Goal: Task Accomplishment & Management: Use online tool/utility

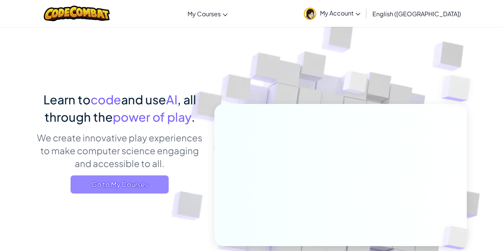
click at [136, 186] on span "Go to My Courses" at bounding box center [120, 184] width 98 height 18
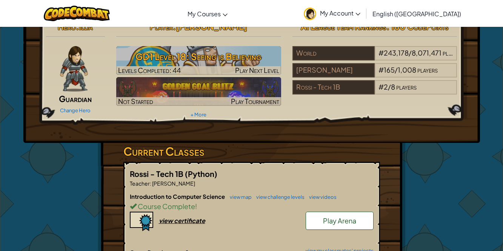
scroll to position [6, 0]
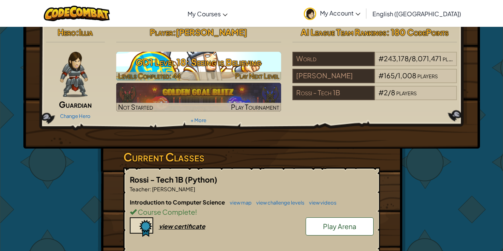
click at [249, 72] on span "Play Next Level" at bounding box center [257, 75] width 44 height 9
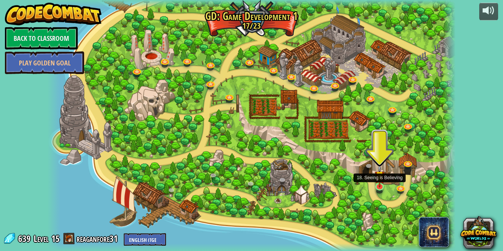
click at [380, 183] on img at bounding box center [380, 175] width 10 height 23
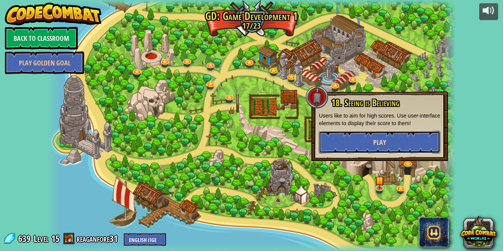
click at [342, 140] on button "Play" at bounding box center [380, 142] width 122 height 23
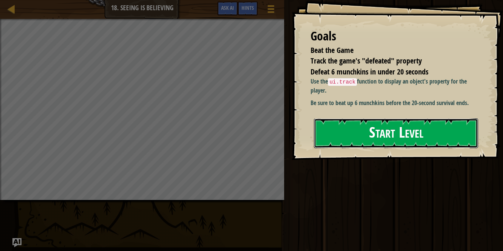
click at [374, 125] on button "Start Level" at bounding box center [396, 133] width 164 height 30
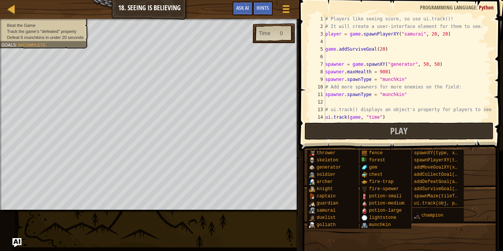
scroll to position [45, 0]
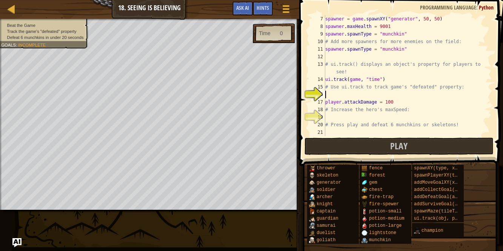
click at [380, 77] on div "spawner = game . spawnXY ( "generator" , 50 , 50 ) spawner . maxHealth = 9001 s…" at bounding box center [408, 83] width 168 height 136
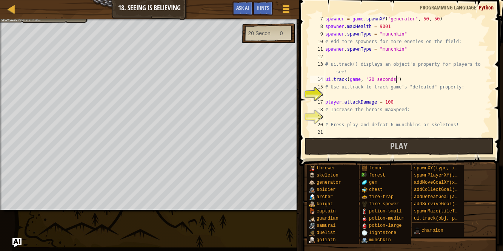
scroll to position [3, 6]
click at [404, 74] on div "spawner = game . spawnXY ( "generator" , 50 , 50 ) spawner . maxHealth = 9001 s…" at bounding box center [408, 83] width 168 height 136
click at [402, 78] on div "spawner = game . spawnXY ( "generator" , 50 , 50 ) spawner . maxHealth = 9001 s…" at bounding box center [408, 83] width 168 height 136
type textarea "ui.track(game, "20 seconds")"
click at [370, 92] on div "spawner = game . spawnXY ( "generator" , 50 , 50 ) spawner . maxHealth = 9001 s…" at bounding box center [408, 83] width 168 height 136
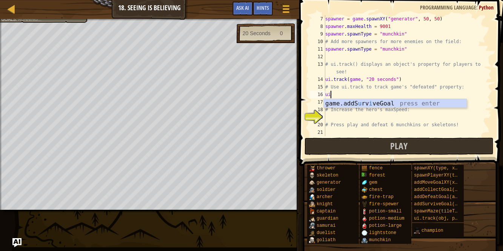
scroll to position [3, 0]
type textarea "u"
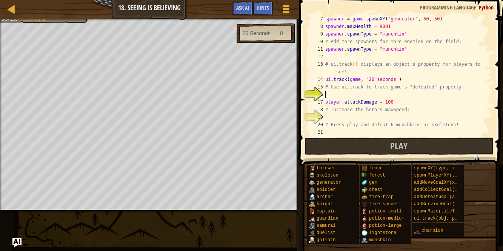
click at [364, 117] on div "spawner = game . spawnXY ( "generator" , 50 , 50 ) spawner . maxHealth = 9001 s…" at bounding box center [408, 83] width 168 height 136
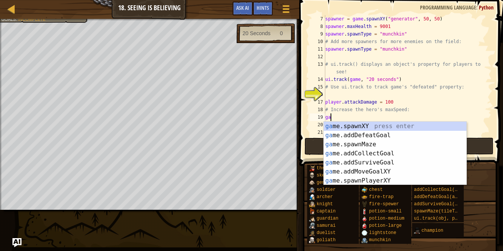
type textarea "g"
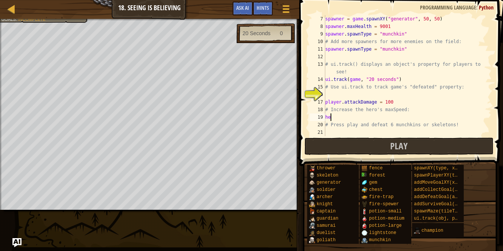
type textarea "h"
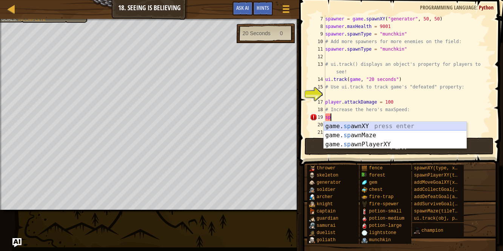
click at [389, 126] on div "game. sp awnXY press enter game. sp awnMaze press enter game. sp awnPlayerXY pr…" at bounding box center [395, 144] width 143 height 45
type textarea "game.spawnXY("fence", 36, 30)"
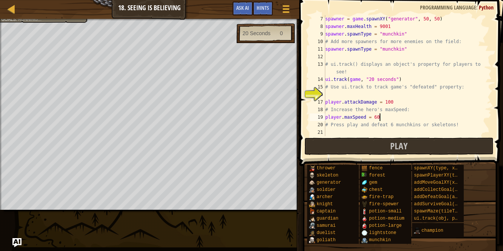
scroll to position [3, 4]
click at [317, 149] on button "Play" at bounding box center [399, 145] width 189 height 17
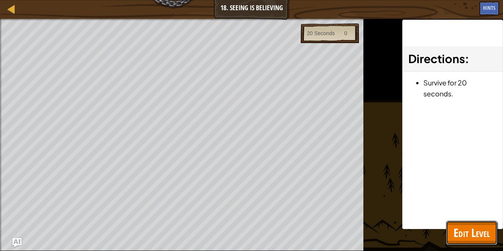
click at [470, 234] on span "Edit Level" at bounding box center [472, 232] width 36 height 15
click at [0, 0] on div "thrower skeleton generator soldier [PERSON_NAME] [PERSON_NAME] captain guardian…" at bounding box center [0, 0] width 0 height 0
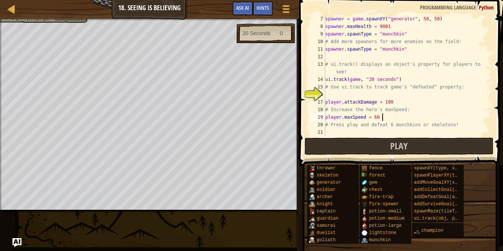
click at [478, 233] on div "thrower skeleton generator soldier [PERSON_NAME] [PERSON_NAME] captain guardian…" at bounding box center [402, 204] width 191 height 80
click at [74, 245] on div "Map Game Development 1 18. Seeing is Believing Game Menu Done Hints Ask AI 1 הה…" at bounding box center [251, 125] width 503 height 251
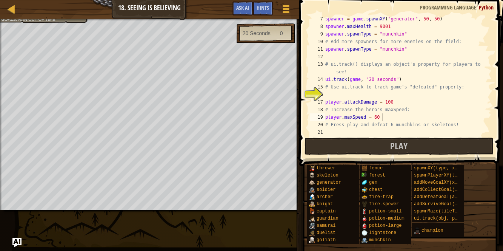
click at [74, 245] on div "Map Game Development 1 18. Seeing is Believing Game Menu Done Hints Ask AI 1 הה…" at bounding box center [251, 125] width 503 height 251
click at [227, 131] on div "Map Game Development 1 18. Seeing is Believing Game Menu Done Hints Ask AI 1 הה…" at bounding box center [251, 125] width 503 height 251
click at [319, 143] on button "Play" at bounding box center [399, 145] width 189 height 17
click at [330, 147] on button "Play" at bounding box center [399, 145] width 189 height 17
click at [260, 7] on span "Hints" at bounding box center [263, 7] width 12 height 7
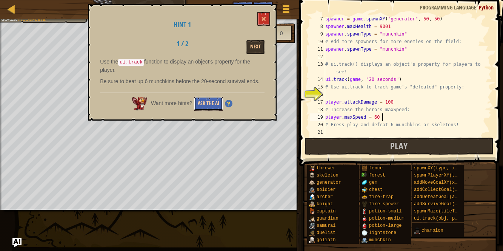
click at [211, 104] on button "Ask the AI" at bounding box center [208, 104] width 29 height 14
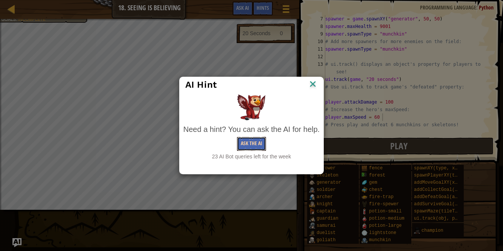
click at [244, 141] on button "Ask the AI" at bounding box center [251, 144] width 29 height 14
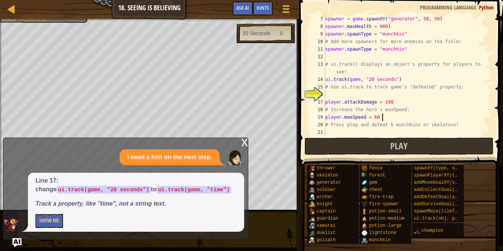
click at [395, 78] on div "spawner = game . spawnXY ( "generator" , 50 , 50 ) spawner . maxHealth = 9001 s…" at bounding box center [408, 83] width 168 height 136
click at [241, 140] on div "x I need a hint on the next step. Line 17: change ui.track(game, "20 seconds") …" at bounding box center [125, 188] width 245 height 102
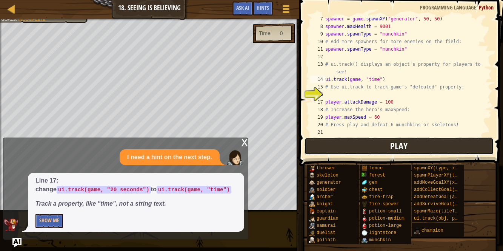
click at [342, 144] on button "Play" at bounding box center [399, 145] width 189 height 17
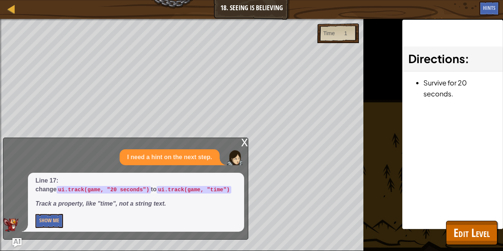
click at [241, 140] on div "x" at bounding box center [244, 142] width 7 height 8
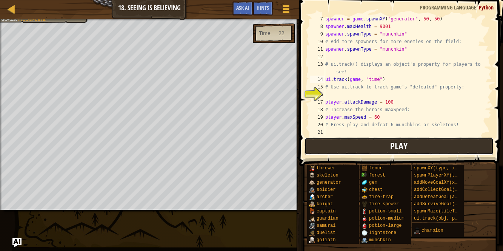
click at [344, 150] on button "Play" at bounding box center [399, 145] width 189 height 17
click at [62, 20] on div at bounding box center [149, 20] width 299 height 2
click at [328, 146] on button "Play" at bounding box center [399, 145] width 189 height 17
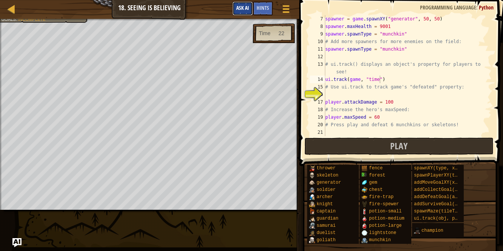
click at [241, 5] on span "Ask AI" at bounding box center [242, 7] width 13 height 7
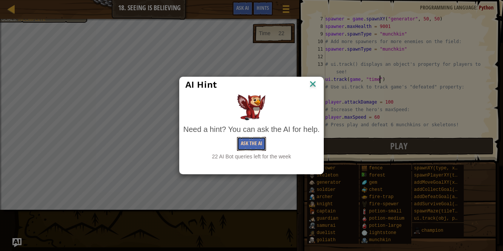
click at [248, 143] on button "Ask the AI" at bounding box center [251, 144] width 29 height 14
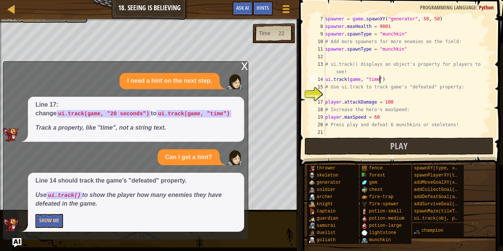
click at [245, 65] on div "x" at bounding box center [244, 66] width 7 height 8
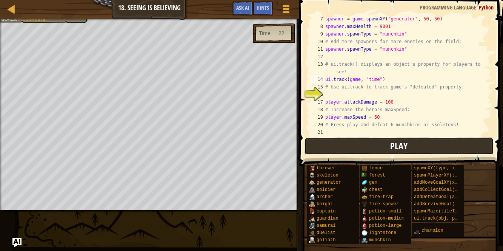
click at [319, 145] on button "Play" at bounding box center [399, 145] width 189 height 17
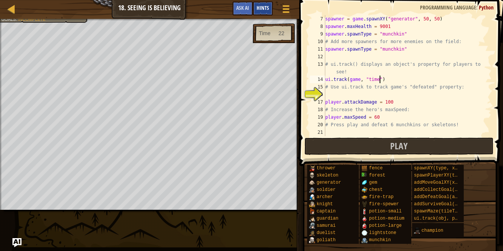
click at [269, 6] on span "Hints" at bounding box center [263, 7] width 12 height 7
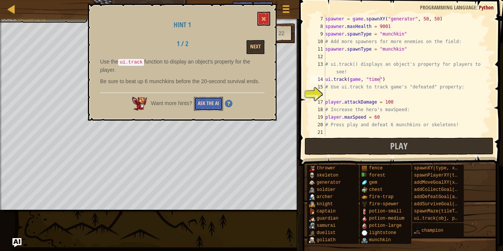
click at [209, 97] on button "Ask the AI" at bounding box center [208, 104] width 29 height 14
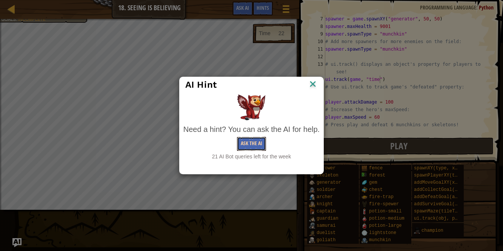
click at [253, 148] on button "Ask the AI" at bounding box center [251, 144] width 29 height 14
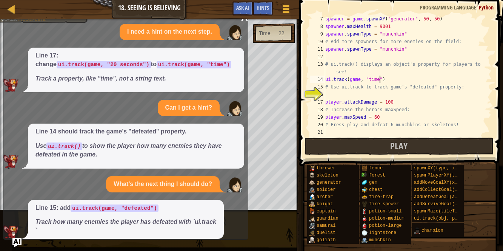
scroll to position [15, 0]
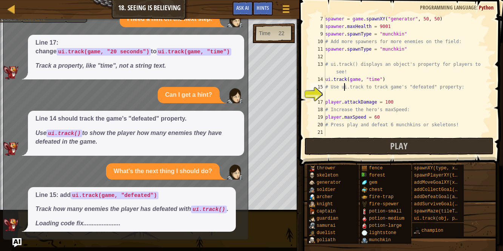
click at [343, 88] on div "spawner = game . spawnXY ( "generator" , 50 , 50 ) spawner . maxHealth = 9001 s…" at bounding box center [408, 83] width 168 height 136
type textarea "# Use ui.track to track game's "defeated" property:"
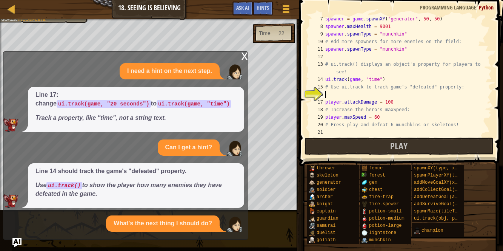
scroll to position [0, 0]
drag, startPoint x: 350, startPoint y: 97, endPoint x: 348, endPoint y: 93, distance: 4.4
click at [348, 93] on div "spawner = game . spawnXY ( "generator" , 50 , 50 ) spawner . maxHealth = 9001 s…" at bounding box center [408, 83] width 168 height 136
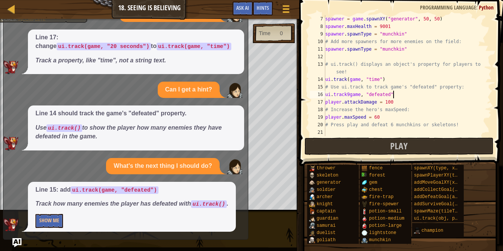
scroll to position [3, 5]
click at [350, 95] on div "spawner = game . spawnXY ( "generator" , 50 , 50 ) spawner . maxHealth = 9001 s…" at bounding box center [408, 83] width 168 height 136
type textarea "ui.track(game, "defeated")"
click at [241, 8] on span "Ask AI" at bounding box center [242, 7] width 13 height 7
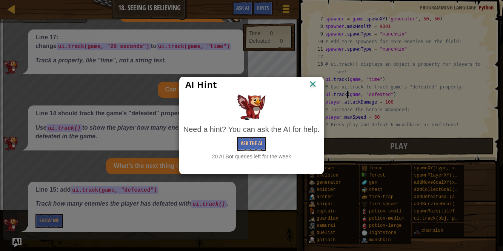
click at [312, 85] on img at bounding box center [313, 84] width 10 height 11
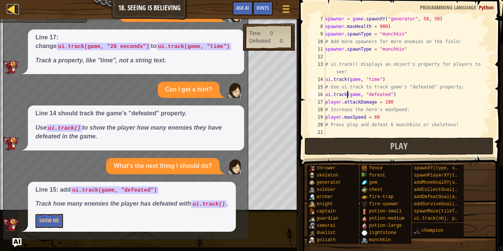
click at [14, 8] on div at bounding box center [11, 8] width 9 height 9
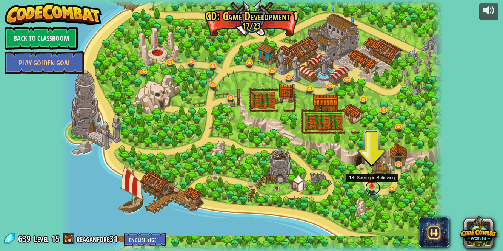
click at [368, 189] on link at bounding box center [372, 187] width 15 height 15
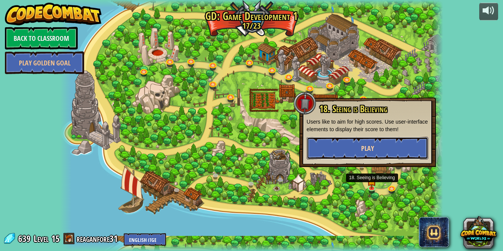
click at [337, 152] on button "Play" at bounding box center [368, 148] width 122 height 23
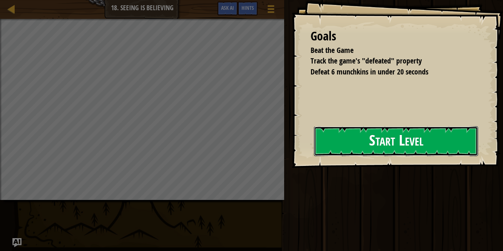
click at [320, 143] on button "Start Level" at bounding box center [396, 141] width 164 height 30
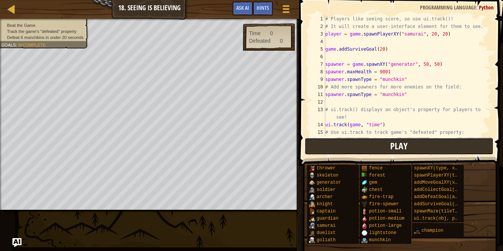
click at [361, 149] on button "Play" at bounding box center [399, 145] width 189 height 17
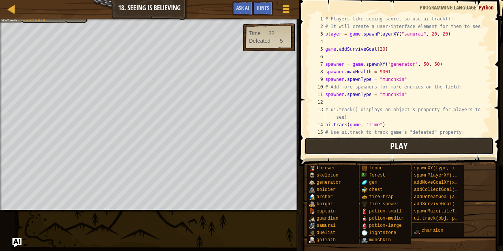
click at [328, 142] on button "Play" at bounding box center [399, 145] width 189 height 17
click at [311, 137] on button "Play" at bounding box center [399, 145] width 189 height 17
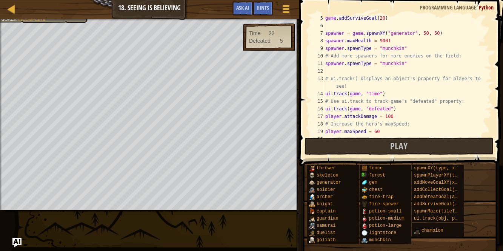
scroll to position [31, 0]
click at [418, 64] on div "game . addSurviveGoal ( 20 ) spawner = game . spawnXY ( "generator" , 50 , 50 )…" at bounding box center [408, 82] width 168 height 136
type textarea "spawner.spawnType = "munchkin""
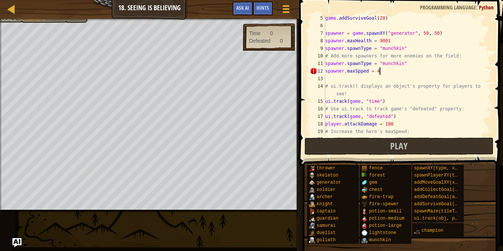
scroll to position [3, 4]
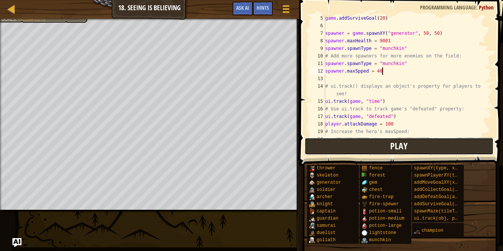
click at [418, 145] on button "Play" at bounding box center [399, 145] width 189 height 17
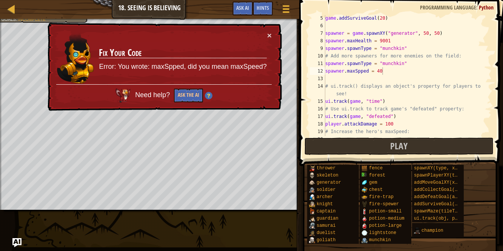
click at [364, 69] on div "game . addSurviveGoal ( 20 ) spawner = game . spawnXY ( "generator" , 50 , 50 )…" at bounding box center [408, 82] width 168 height 136
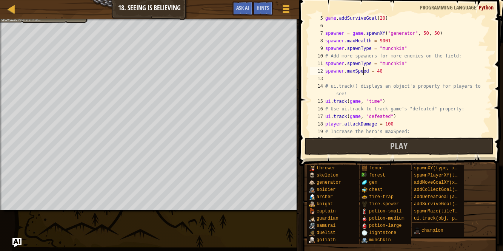
scroll to position [3, 3]
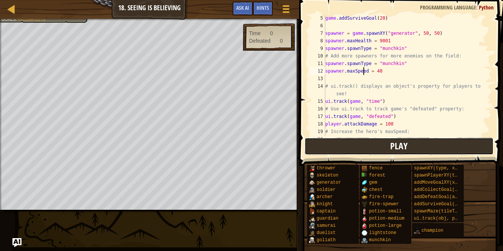
click at [329, 151] on button "Play" at bounding box center [399, 145] width 189 height 17
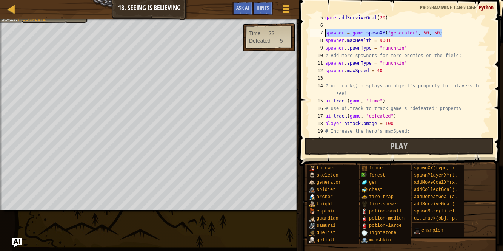
drag, startPoint x: 448, startPoint y: 31, endPoint x: 314, endPoint y: 32, distance: 134.3
click at [314, 32] on div "spawner.maxSpeed = 40 5 6 7 8 9 10 11 12 13 14 15 16 17 18 19 20 21 game . addS…" at bounding box center [399, 75] width 183 height 121
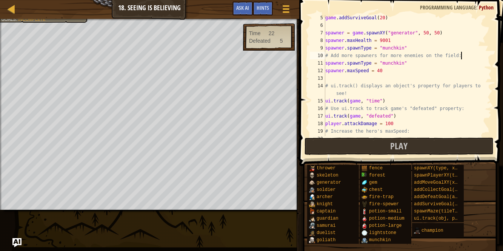
click at [470, 52] on div "game . addSurviveGoal ( 20 ) spawner = game . spawnXY ( "generator" , 50 , 50 )…" at bounding box center [408, 82] width 168 height 136
type textarea "# Add more spawners for more enemies on the field:"
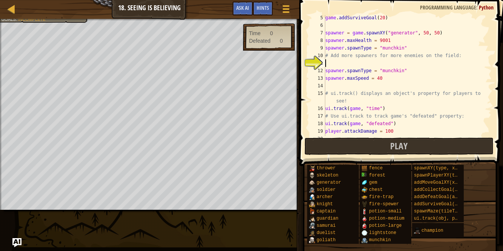
paste textarea "spawner = game.spawnXY("generator", 50, 50)"
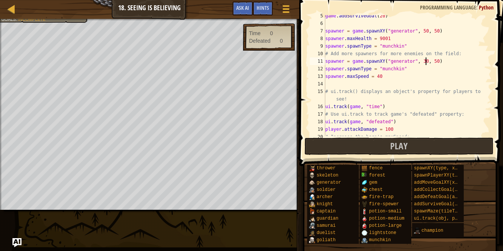
scroll to position [60, 0]
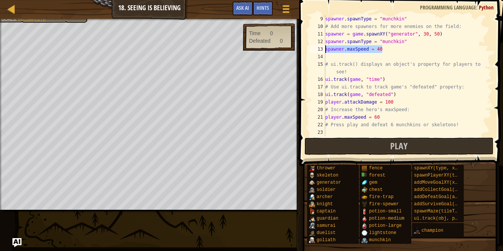
drag, startPoint x: 395, startPoint y: 47, endPoint x: 311, endPoint y: 47, distance: 84.2
click at [311, 47] on div "spawner = game.spawnXY("generator", 30, 50) 9 10 11 12 13 14 15 16 17 18 19 20 …" at bounding box center [399, 75] width 183 height 121
type textarea "spawner.maxSpeed = 40"
click at [397, 103] on div "spawner . spawnType = "munchkin" # Add more spawners for more enemies on the fi…" at bounding box center [408, 83] width 168 height 136
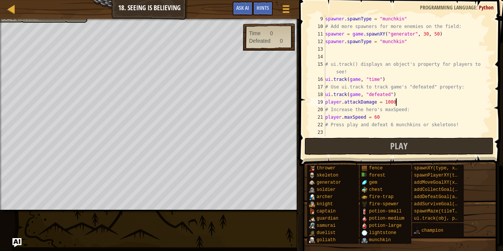
scroll to position [3, 5]
click at [382, 117] on div "spawner . spawnType = "munchkin" # Add more spawners for more enemies on the fi…" at bounding box center [408, 83] width 168 height 136
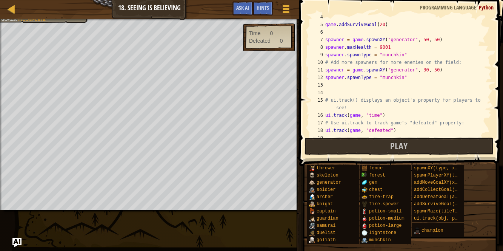
scroll to position [35, 0]
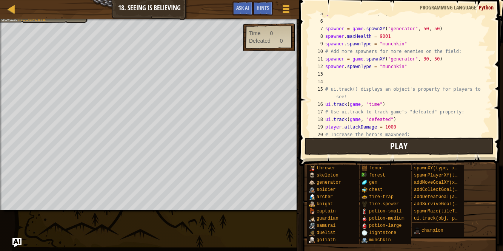
type textarea "player.maxSpeed = 100"
click at [334, 146] on button "Play" at bounding box center [399, 145] width 189 height 17
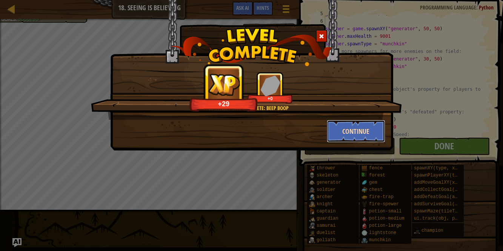
click at [347, 131] on button "Continue" at bounding box center [356, 131] width 58 height 23
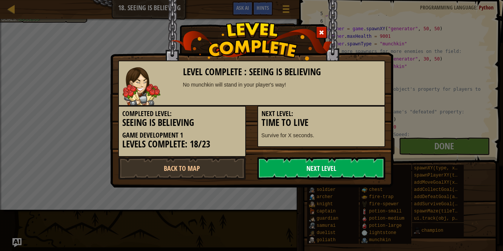
click at [346, 166] on link "Next Level" at bounding box center [321, 168] width 128 height 23
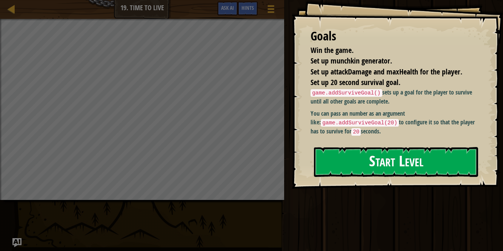
click at [342, 157] on button "Start Level" at bounding box center [396, 162] width 164 height 30
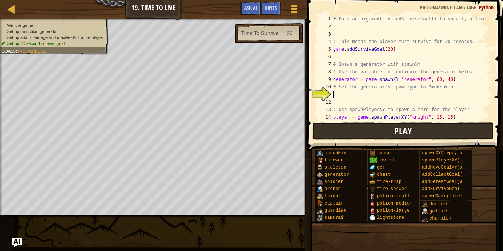
scroll to position [22, 0]
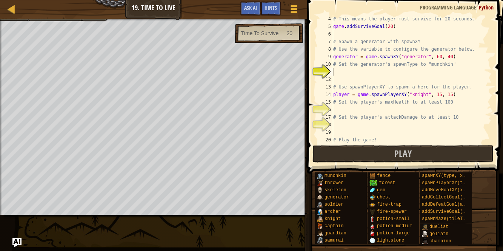
click at [92, 18] on div "Map Game Development 1 19. Time To Live Game Menu Done Hints Ask AI" at bounding box center [153, 9] width 307 height 19
click at [38, 14] on div "Map Game Development 1 19. Time To Live Game Menu Done Hints Ask AI" at bounding box center [153, 9] width 307 height 19
click at [355, 122] on div "# This means the player must survive for 20 seconds. game . addSurviveGoal ( 20…" at bounding box center [412, 86] width 160 height 143
type textarea "player.attackDamage = 20"
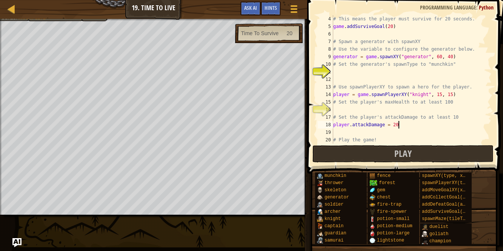
scroll to position [30, 0]
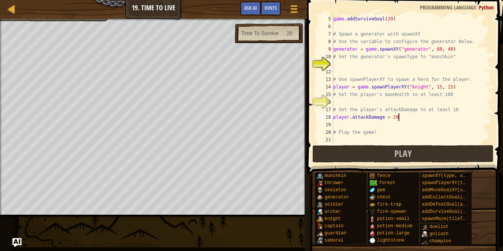
click at [354, 65] on div "game . addSurviveGoal ( 20 ) # Spawn a generator with spawnXY # Use the variabl…" at bounding box center [412, 86] width 160 height 143
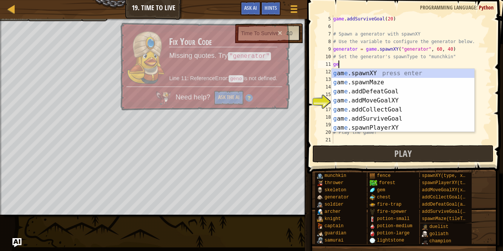
scroll to position [3, 0]
type textarea "g"
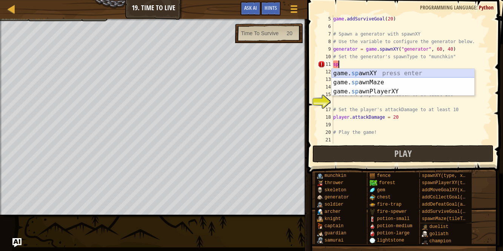
click at [362, 73] on div "game. sp awnXY press enter game. sp awnMaze press enter game. sp awnPlayerXY pr…" at bounding box center [403, 91] width 143 height 45
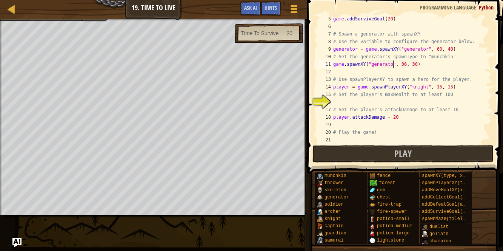
scroll to position [3, 5]
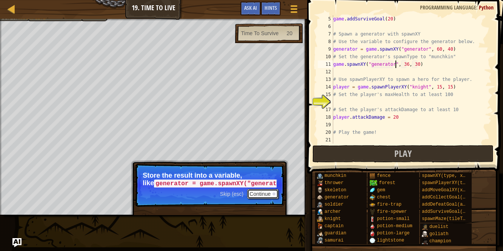
click at [267, 192] on button "Continue" at bounding box center [262, 194] width 31 height 10
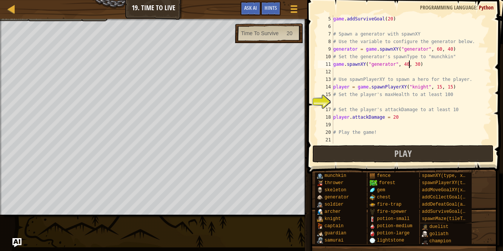
scroll to position [3, 6]
click at [422, 64] on div "game . addSurviveGoal ( 20 ) # Spawn a generator with spawnXY # Use the variabl…" at bounding box center [412, 86] width 160 height 143
type textarea "game.spawnXY("generator", 40, 40)"
click at [377, 101] on div "game . addSurviveGoal ( 20 ) # Spawn a generator with spawnXY # Use the variabl…" at bounding box center [412, 86] width 160 height 143
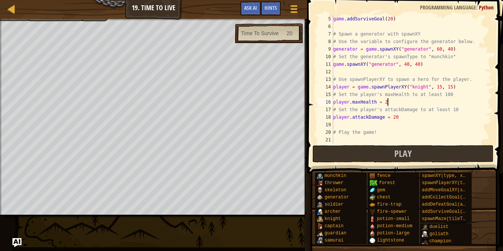
scroll to position [3, 4]
click at [364, 155] on button "Play" at bounding box center [402, 153] width 181 height 17
click at [94, 43] on div "Map Game Development 1 19. Time To Live Game Menu Done Hints Ask AI 1 ההההההההה…" at bounding box center [251, 125] width 503 height 251
drag, startPoint x: 79, startPoint y: 7, endPoint x: 75, endPoint y: 11, distance: 5.3
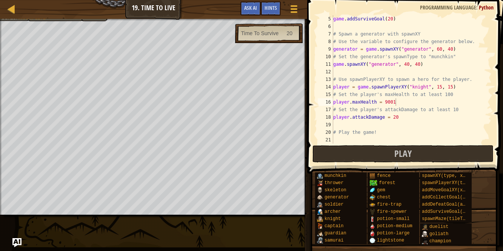
click at [77, 8] on div "Map Game Development 1 19. Time To Live Game Menu Done Hints Ask AI" at bounding box center [153, 9] width 307 height 19
click at [70, 20] on div at bounding box center [153, 20] width 307 height 2
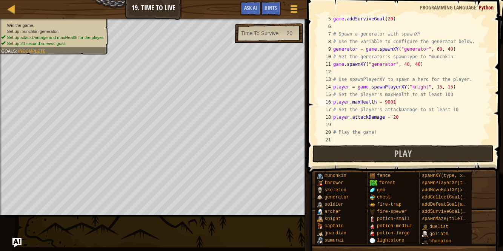
click at [86, 21] on div "Map Game Development 1 19. Time To Live Game Menu Done Hints Ask AI 1 ההההההההה…" at bounding box center [251, 125] width 503 height 251
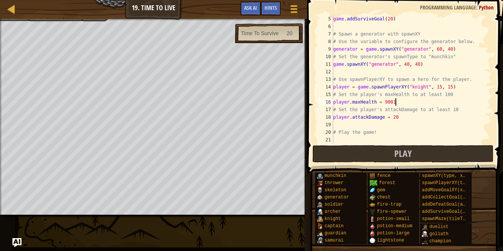
click at [50, 16] on div "Map Game Development 1 19. Time To Live Game Menu Done Hints Ask AI" at bounding box center [153, 9] width 307 height 19
click at [48, 18] on div "Map Game Development 1 19. Time To Live Game Menu Done Hints Ask AI" at bounding box center [153, 9] width 307 height 19
click at [47, 18] on div "Map Game Development 1 19. Time To Live Game Menu Done Hints Ask AI" at bounding box center [153, 9] width 307 height 19
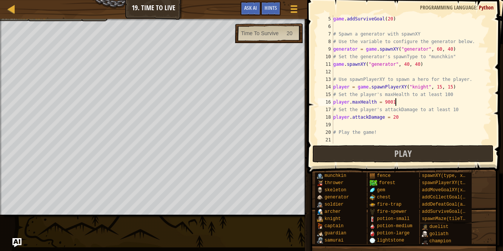
click at [47, 18] on div "Map Game Development 1 19. Time To Live Game Menu Done Hints Ask AI" at bounding box center [153, 9] width 307 height 19
click at [48, 17] on div "Map Game Development 1 19. Time To Live Game Menu Done Hints Ask AI" at bounding box center [153, 9] width 307 height 19
click at [41, 12] on div "Map Game Development 1 19. Time To Live Game Menu Done Hints Ask AI" at bounding box center [153, 9] width 307 height 19
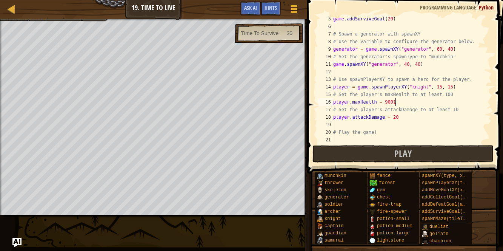
click at [37, 14] on div "Map Game Development 1 19. Time To Live Game Menu Done Hints Ask AI" at bounding box center [153, 9] width 307 height 19
click at [33, 15] on div "Map Game Development 1 19. Time To Live Game Menu Done Hints Ask AI" at bounding box center [153, 9] width 307 height 19
drag, startPoint x: 33, startPoint y: 16, endPoint x: 32, endPoint y: 20, distance: 3.9
click at [32, 20] on div "Map Game Development 1 19. Time To Live Game Menu Done Hints Ask AI 1 ההההההההה…" at bounding box center [251, 125] width 503 height 251
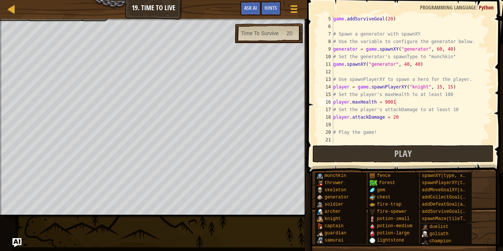
click at [46, 20] on div at bounding box center [153, 20] width 307 height 2
click at [28, 19] on div at bounding box center [153, 20] width 307 height 2
click at [28, 18] on div "Map Game Development 1 19. Time To Live Game Menu Done Hints Ask AI" at bounding box center [153, 9] width 307 height 19
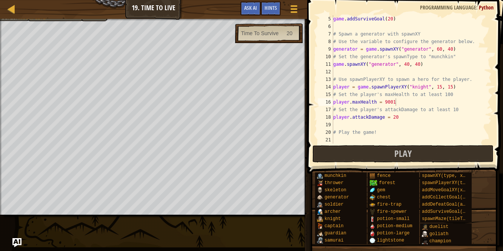
click at [28, 18] on div "Map Game Development 1 19. Time To Live Game Menu Done Hints Ask AI" at bounding box center [153, 9] width 307 height 19
drag, startPoint x: 28, startPoint y: 18, endPoint x: 28, endPoint y: 9, distance: 9.5
click at [28, 16] on div "Map Game Development 1 19. Time To Live Game Menu Done Hints Ask AI" at bounding box center [153, 9] width 307 height 19
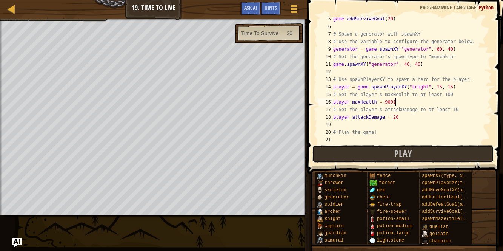
click at [348, 152] on button "Play" at bounding box center [402, 153] width 181 height 17
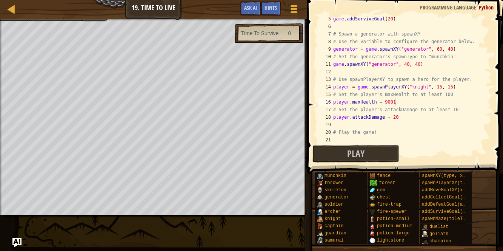
click at [54, 17] on div "Map Game Development 1 19. Time To Live Game Menu Done Hints Ask AI" at bounding box center [153, 9] width 307 height 19
click at [453, 48] on div "game . addSurviveGoal ( 20 ) # Spawn a generator with spawnXY # Use the variabl…" at bounding box center [412, 86] width 160 height 143
type textarea "generator = game.spawnXY("generator", 60, 40)"
click at [457, 48] on div "game . addSurviveGoal ( 20 ) # Spawn a generator with spawnXY # Use the variabl…" at bounding box center [412, 86] width 160 height 143
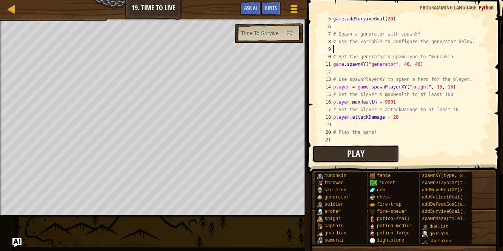
click at [369, 160] on button "Play" at bounding box center [355, 153] width 87 height 17
